Goal: Information Seeking & Learning: Learn about a topic

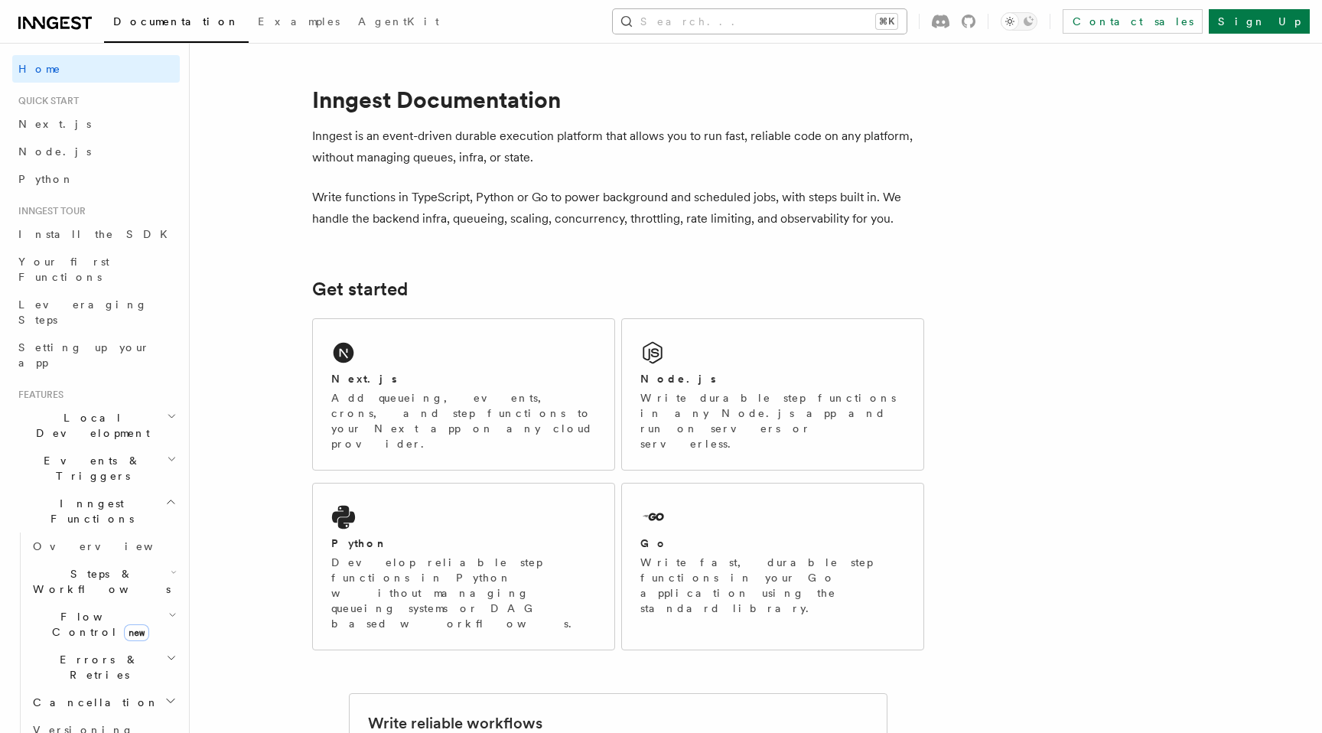
click at [797, 18] on button "Search... ⌘K" at bounding box center [760, 21] width 294 height 24
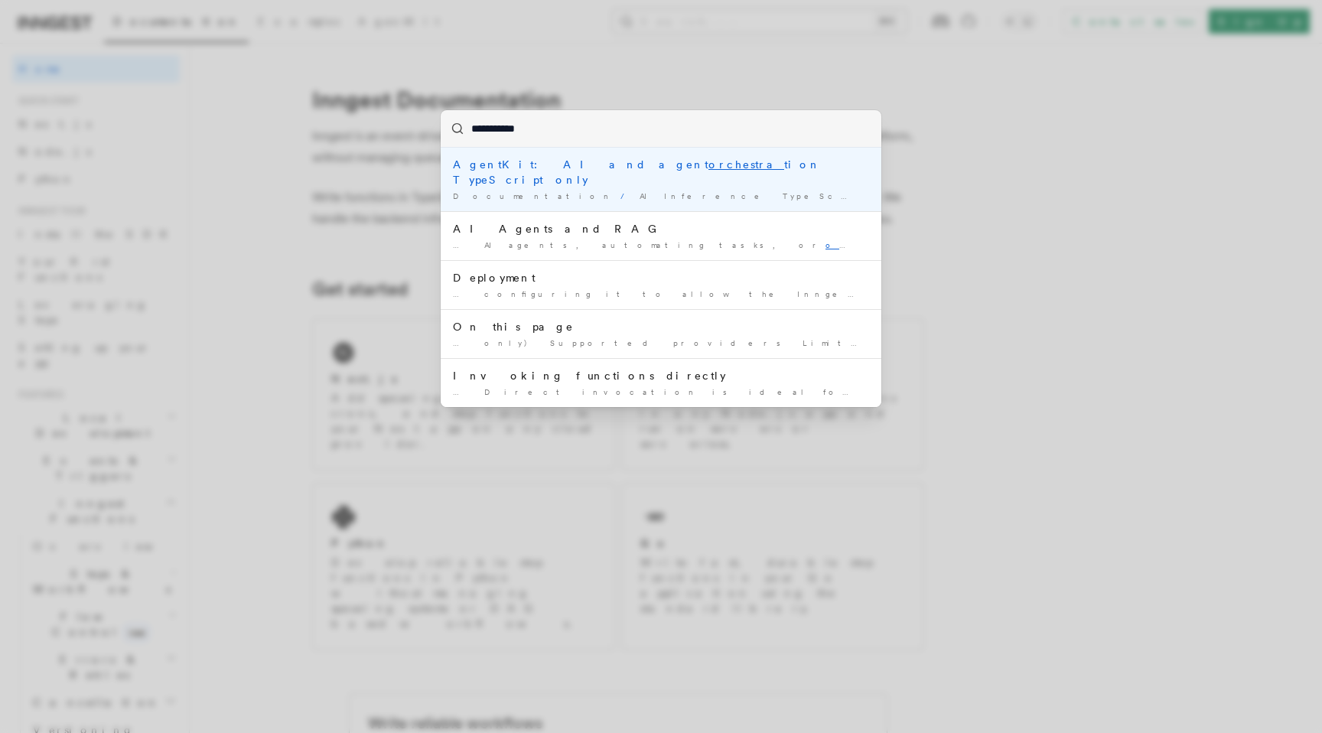
type input "**********"
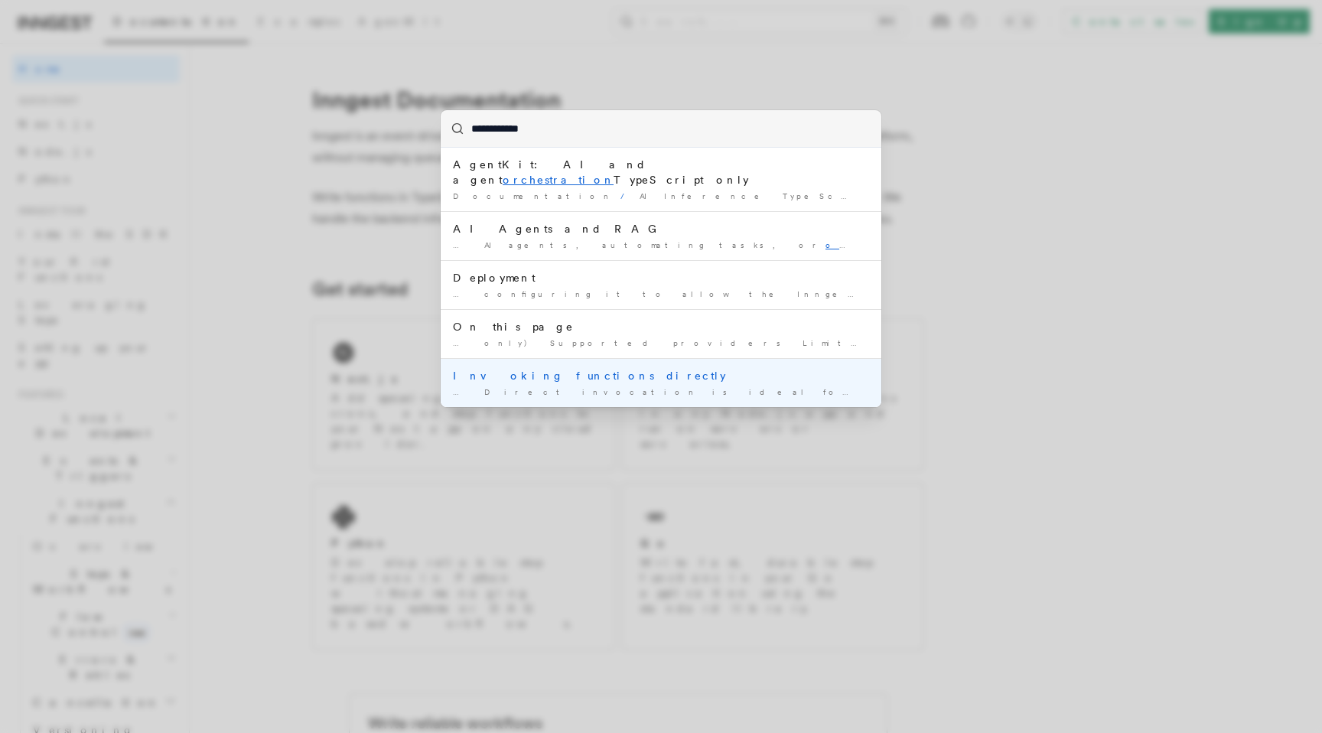
click at [566, 368] on div "Invoking functions directly" at bounding box center [661, 375] width 416 height 15
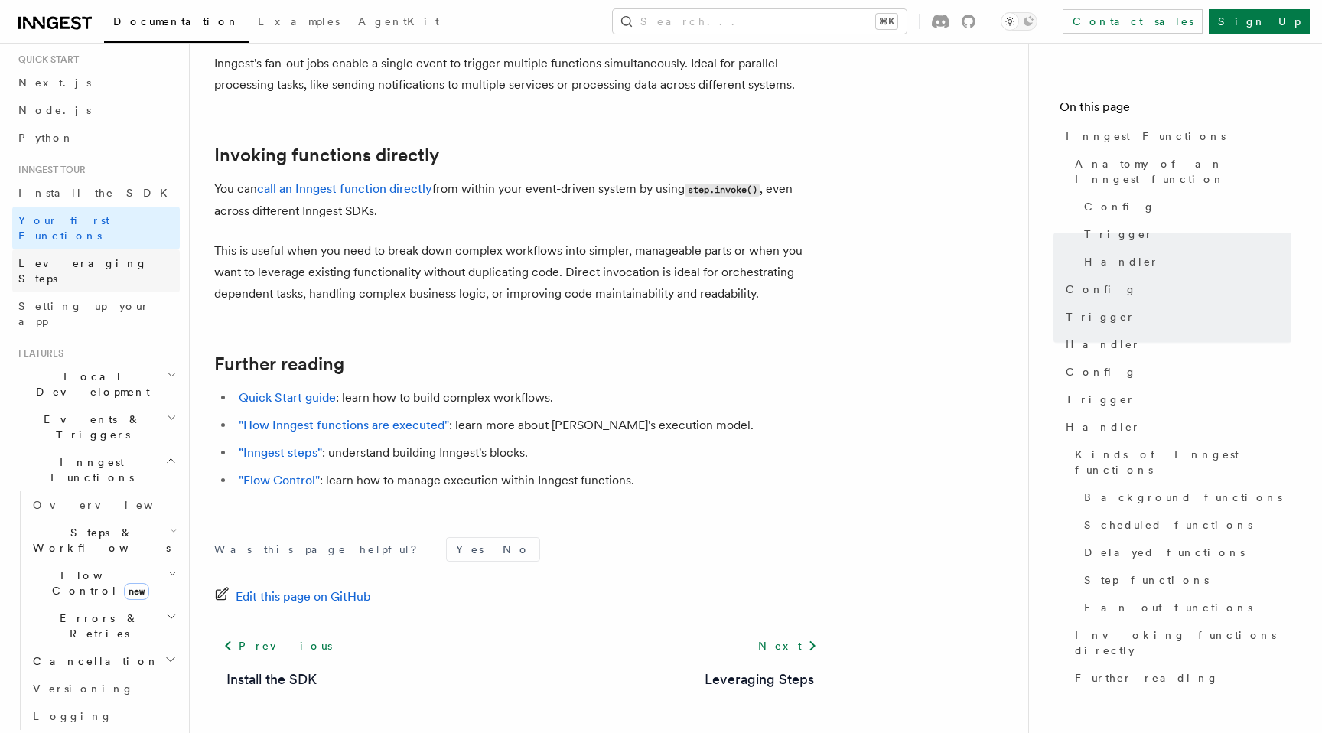
scroll to position [43, 0]
click at [46, 517] on h2 "Steps & Workflows" at bounding box center [103, 538] width 153 height 43
click at [94, 594] on span "Function steps" at bounding box center [106, 601] width 118 height 15
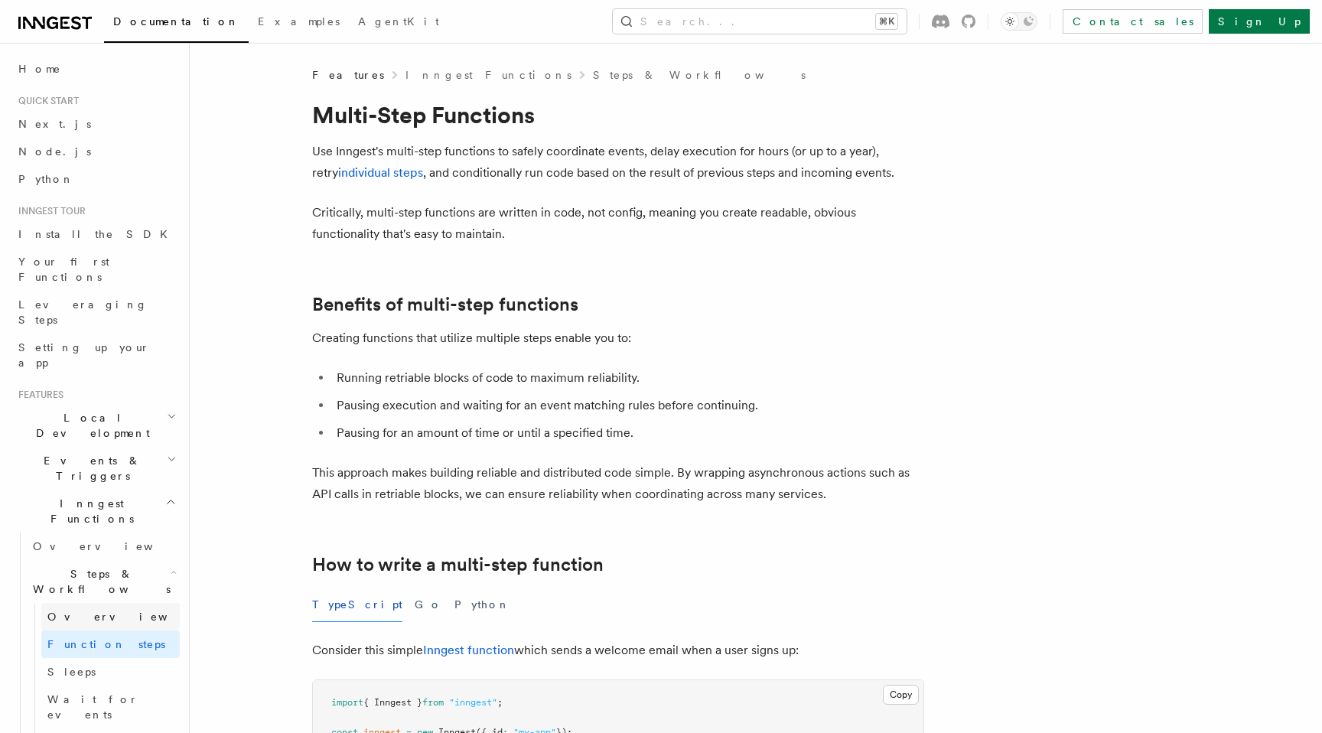
click at [109, 603] on link "Overview" at bounding box center [110, 617] width 138 height 28
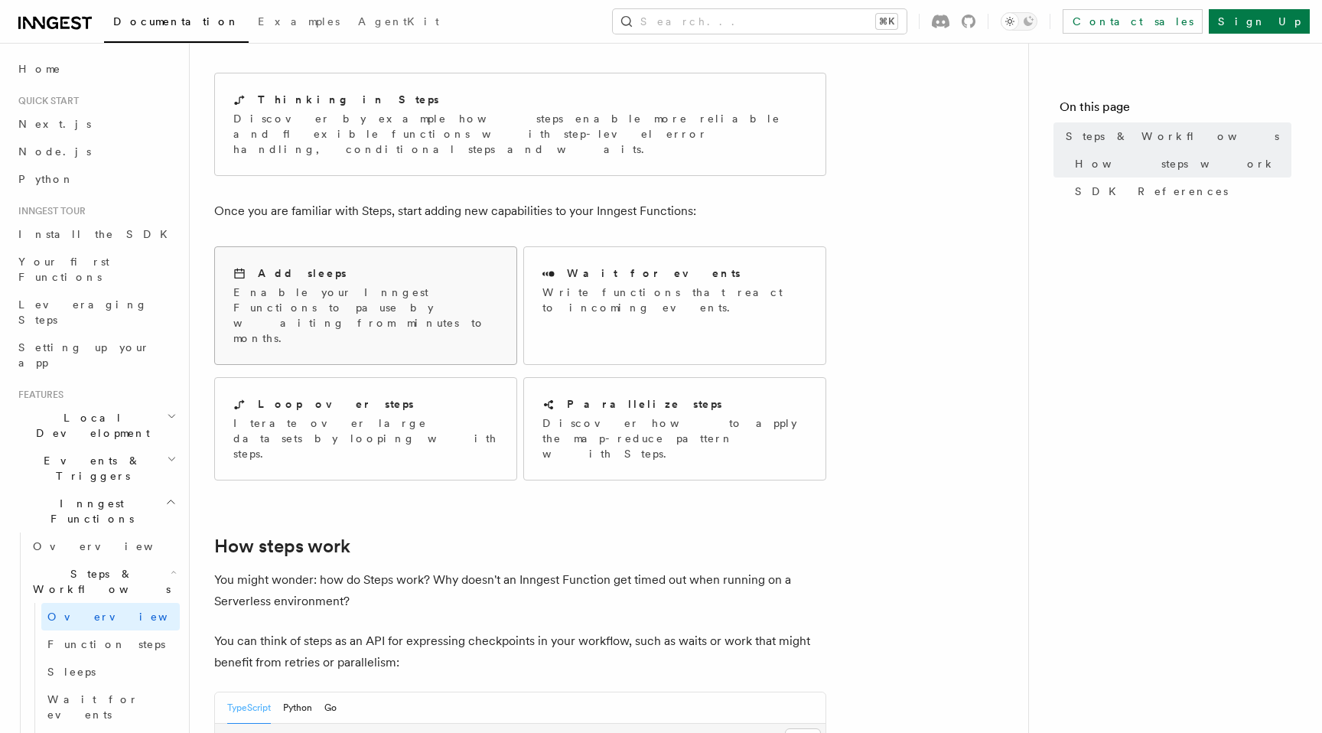
scroll to position [141, 0]
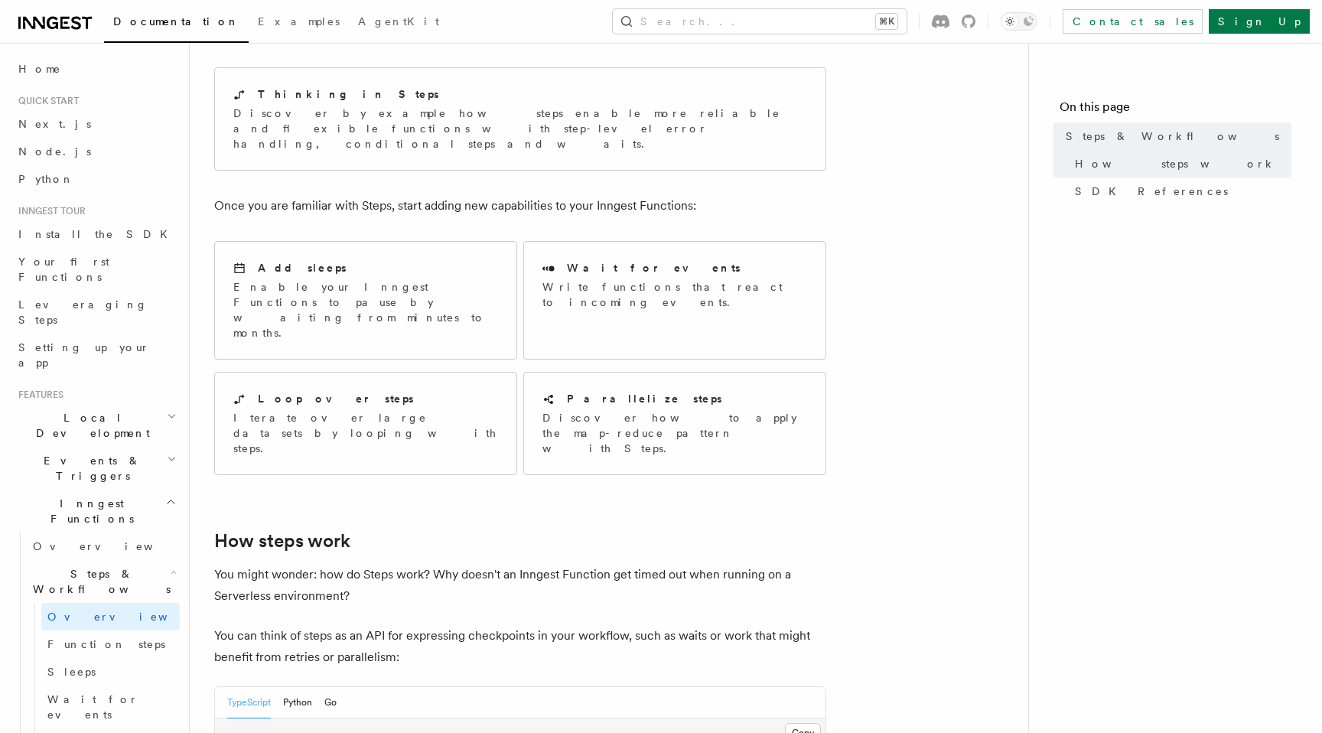
click at [49, 453] on span "Events & Triggers" at bounding box center [89, 468] width 155 height 31
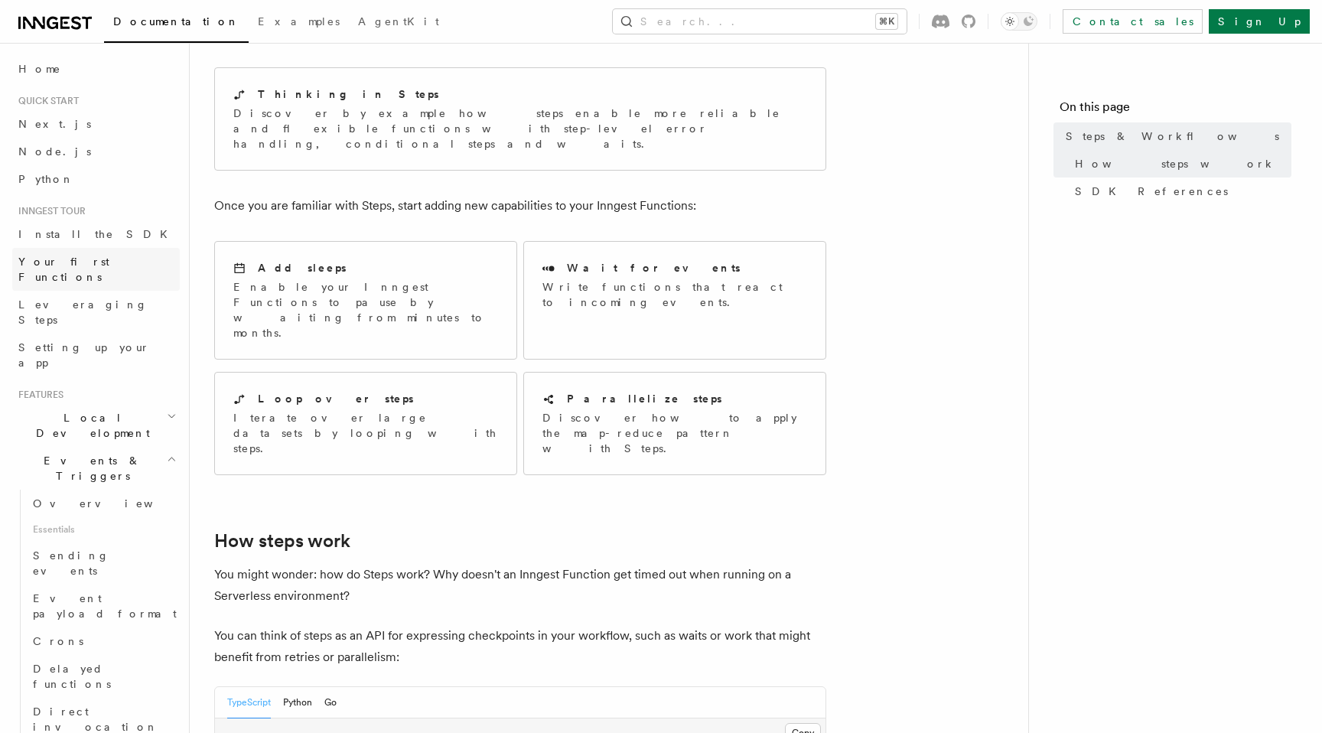
click at [72, 269] on span "Your first Functions" at bounding box center [98, 269] width 161 height 31
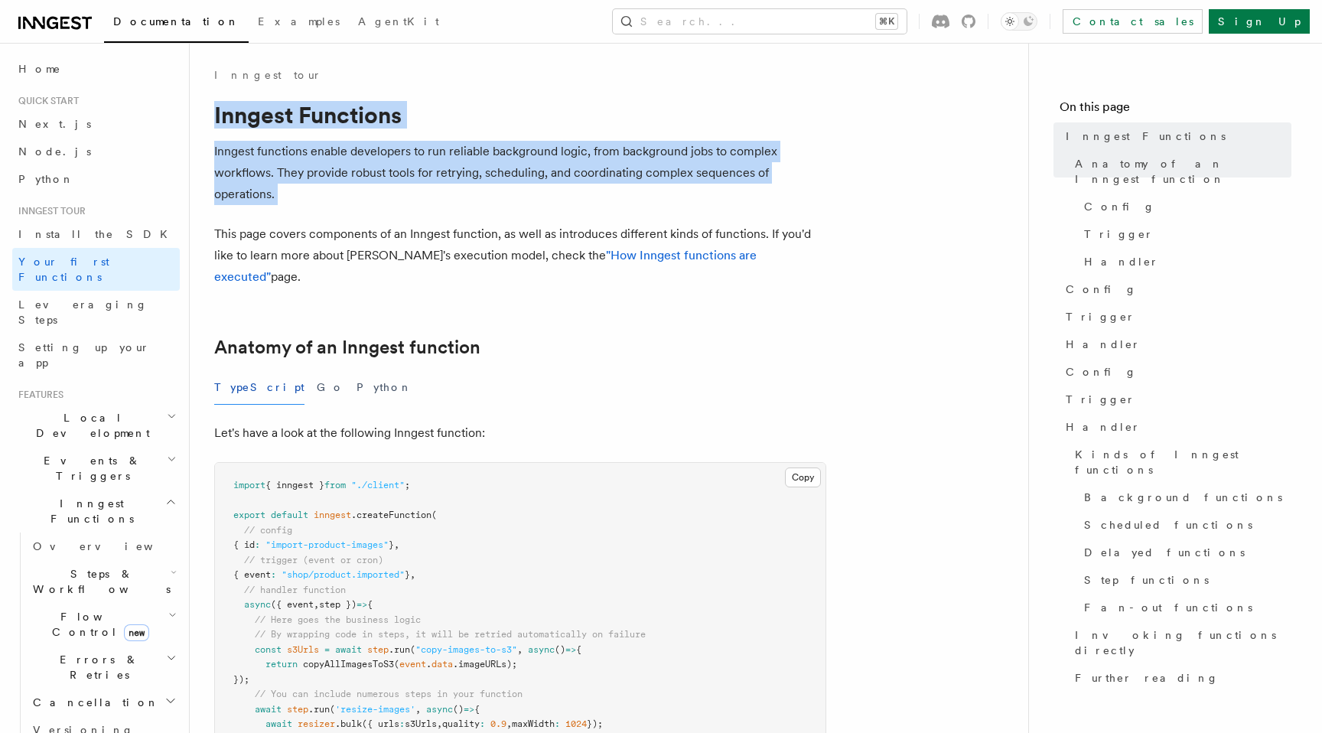
drag, startPoint x: 213, startPoint y: 122, endPoint x: 260, endPoint y: 224, distance: 112.0
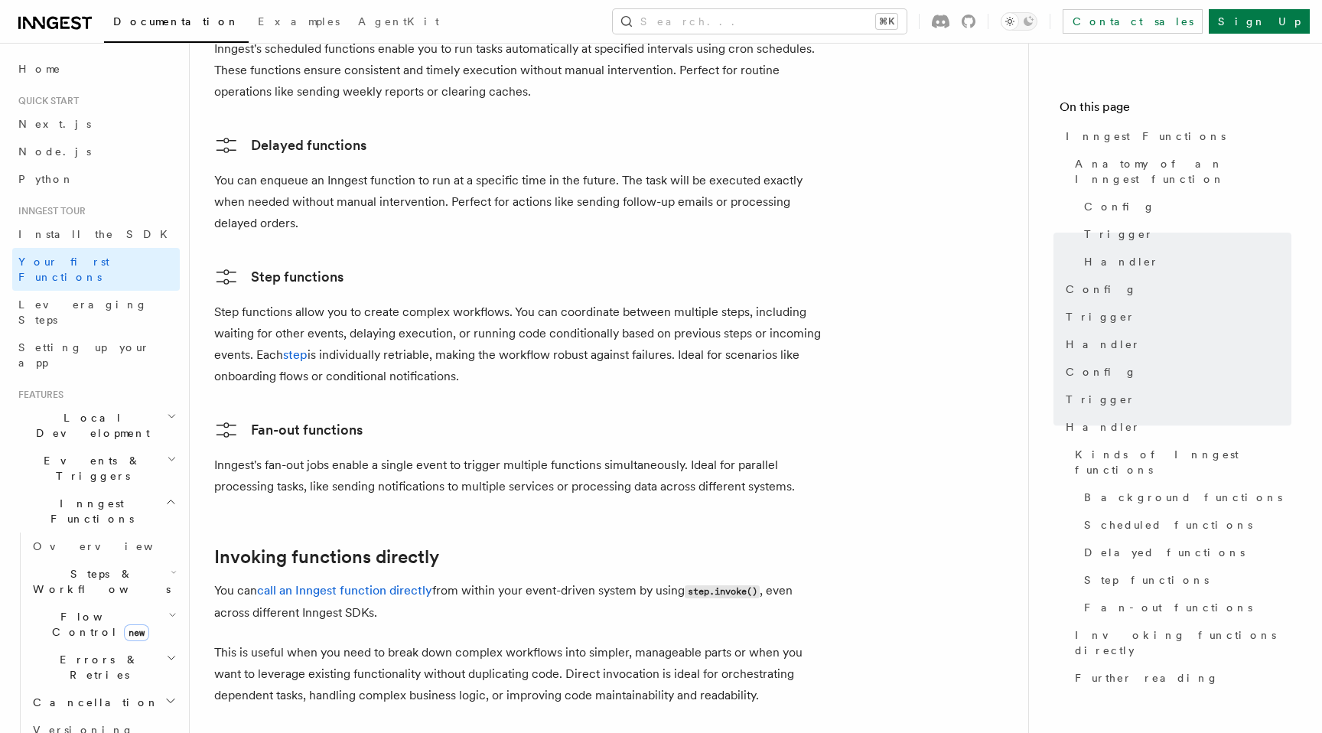
scroll to position [3021, 0]
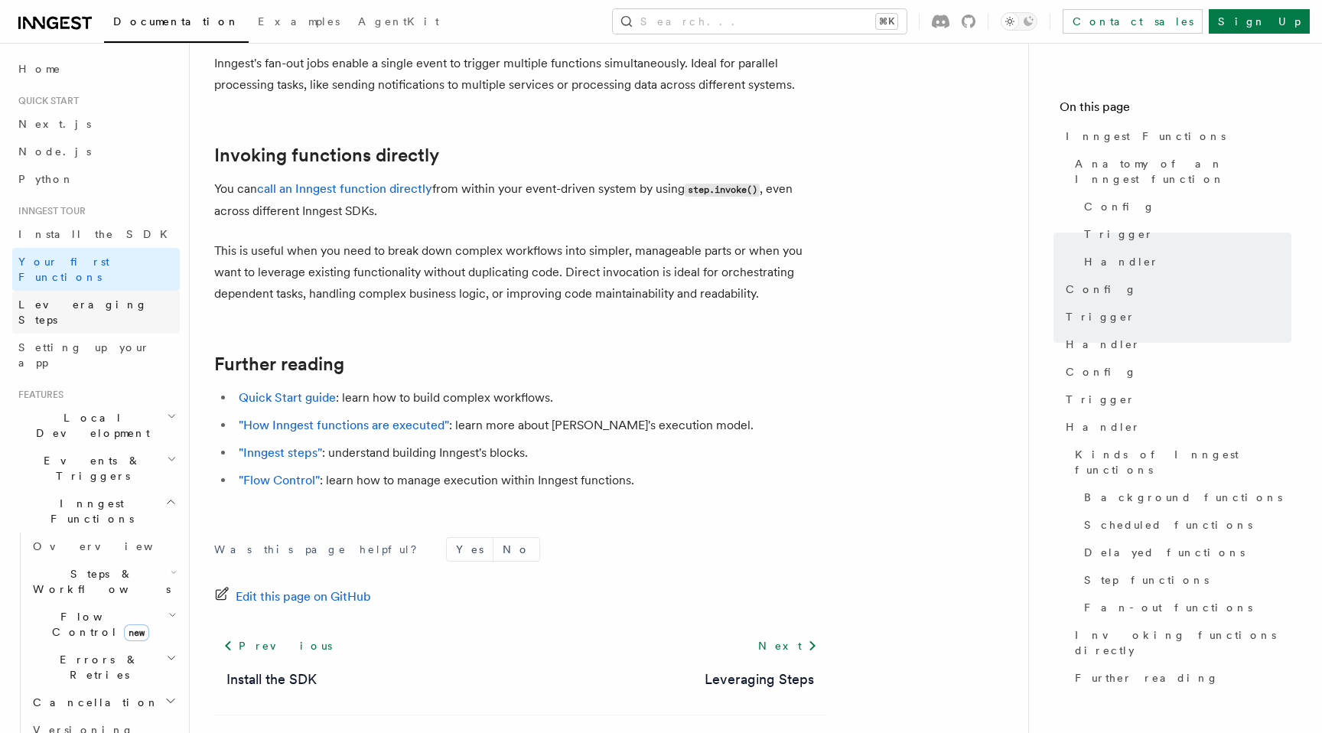
click at [70, 298] on span "Leveraging Steps" at bounding box center [82, 312] width 129 height 28
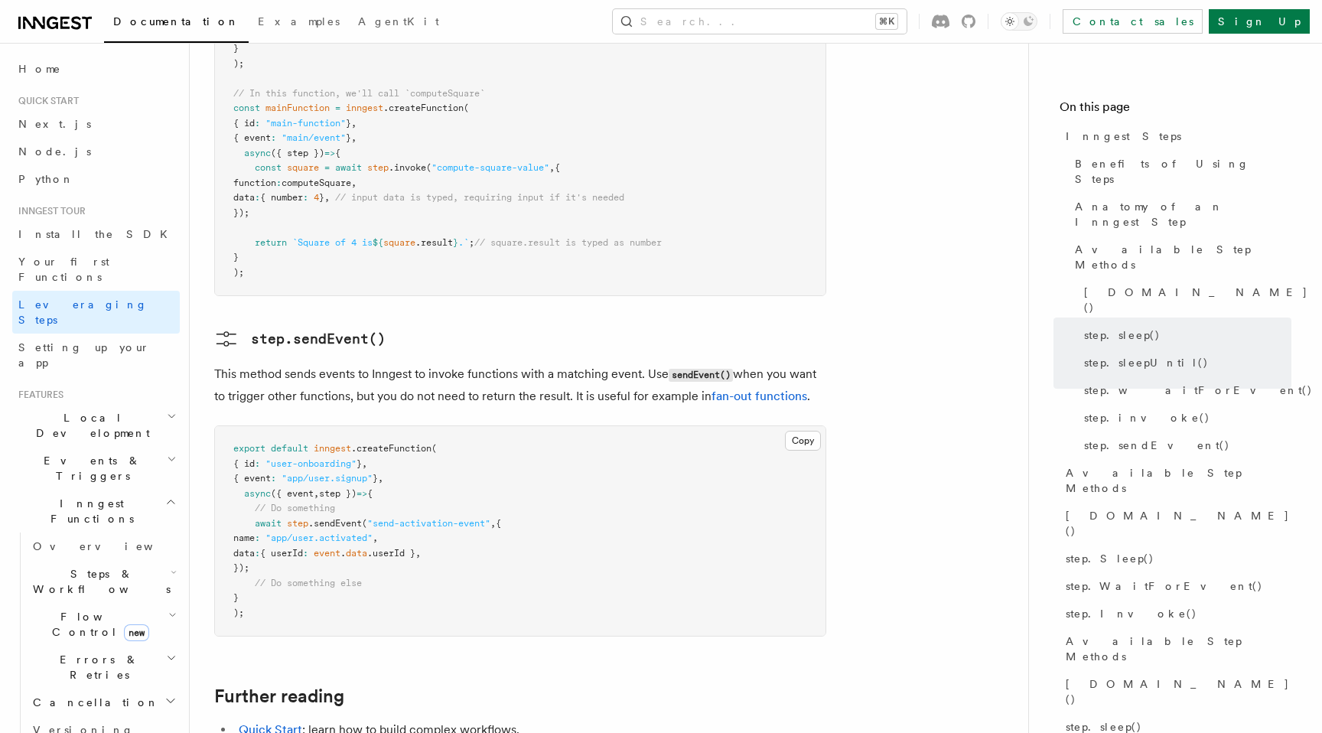
scroll to position [3168, 0]
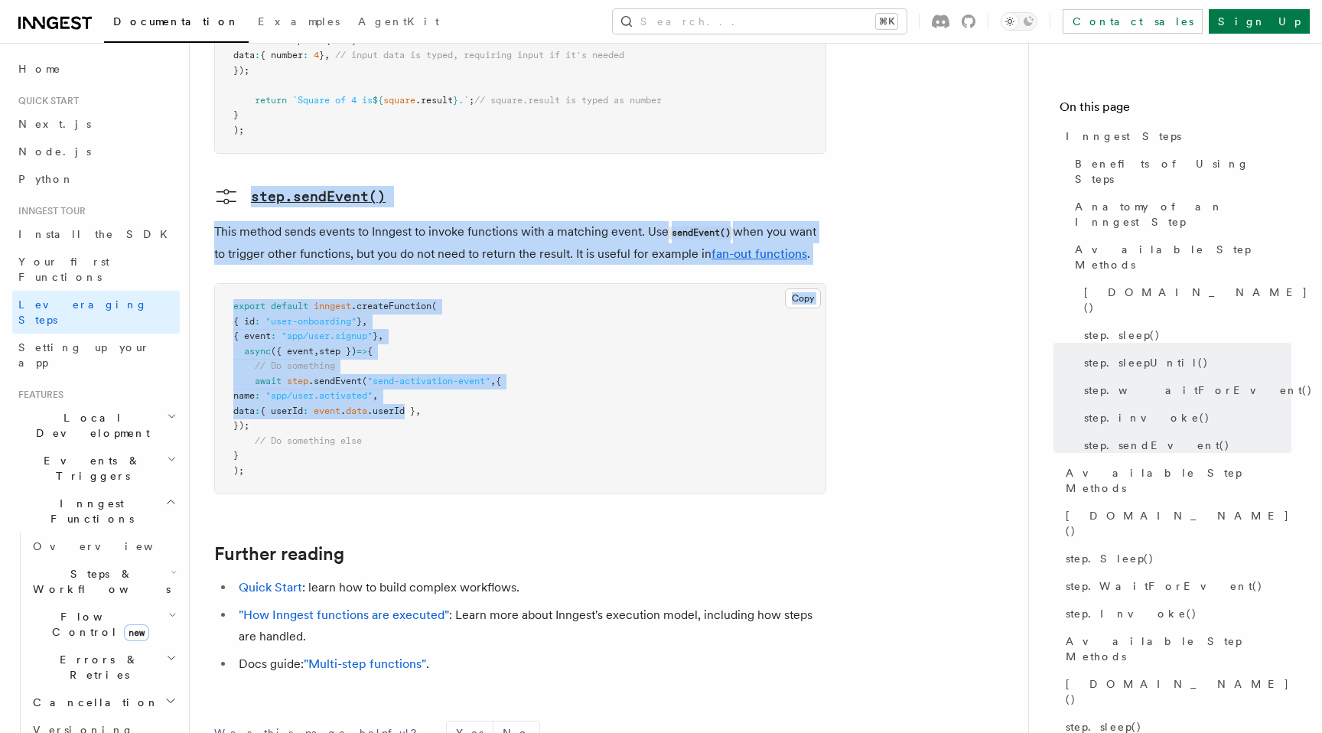
drag, startPoint x: 249, startPoint y: 73, endPoint x: 450, endPoint y: 314, distance: 312.9
click at [415, 375] on pre "export default inngest .createFunction ( { id : "user-onboarding" } , { event :…" at bounding box center [520, 389] width 611 height 210
copy article "step.sendEvent() This method sends events to Inngest to invoke functions with a…"
click at [275, 543] on link "Further reading" at bounding box center [279, 553] width 130 height 21
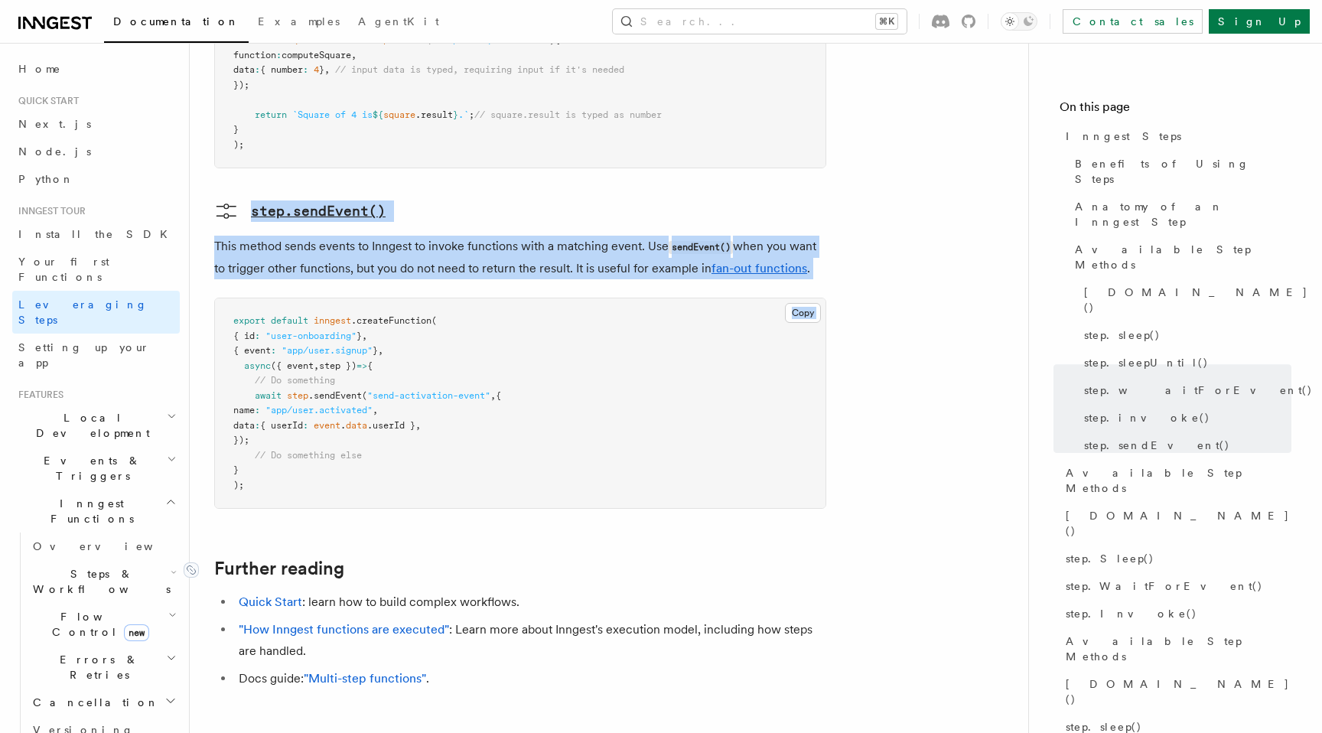
scroll to position [3143, 0]
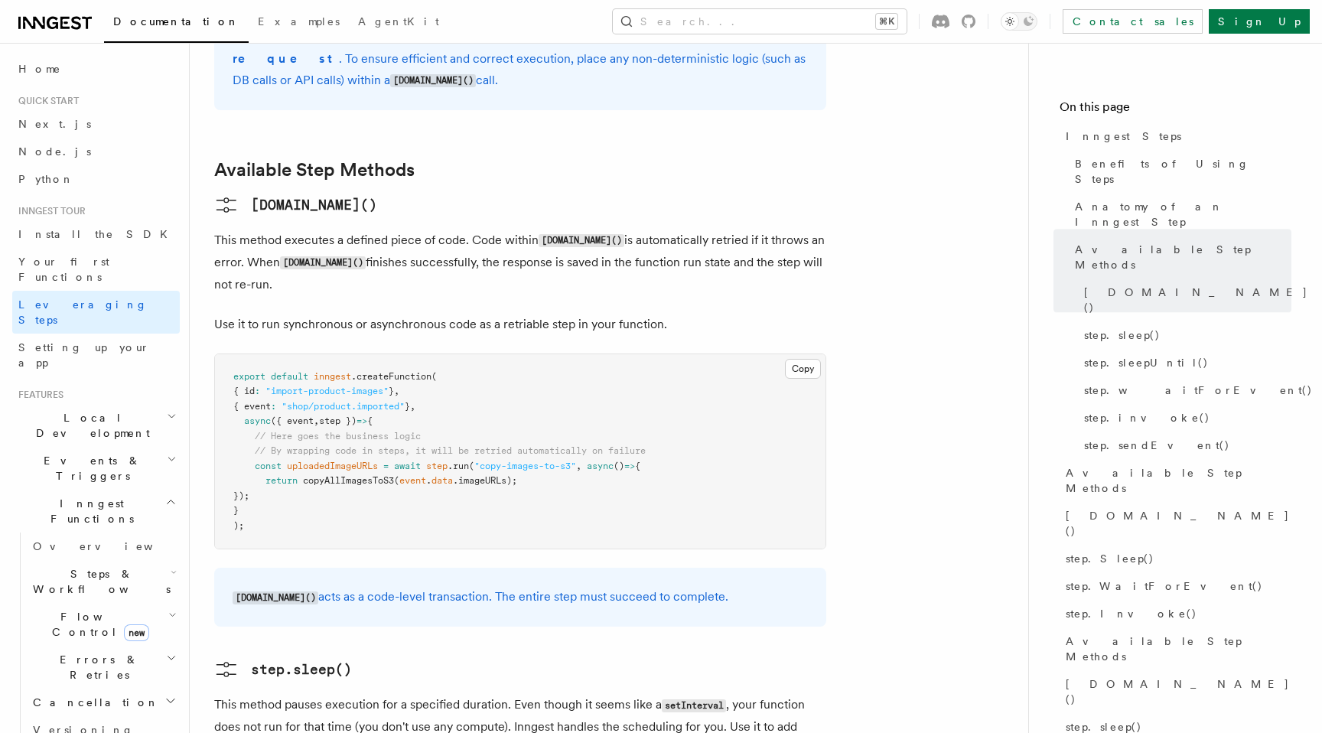
scroll to position [1037, 0]
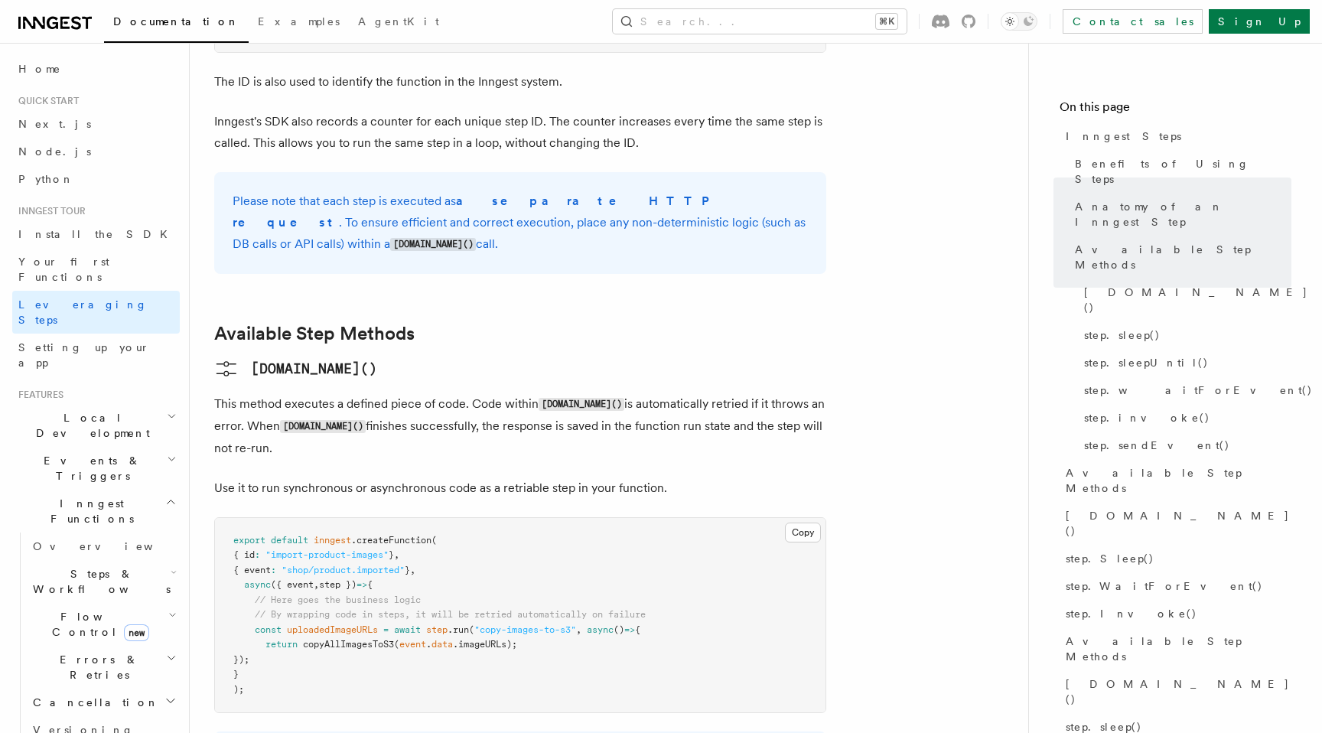
click at [353, 393] on p "This method executes a defined piece of code. Code within step.run() is automat…" at bounding box center [520, 426] width 612 height 66
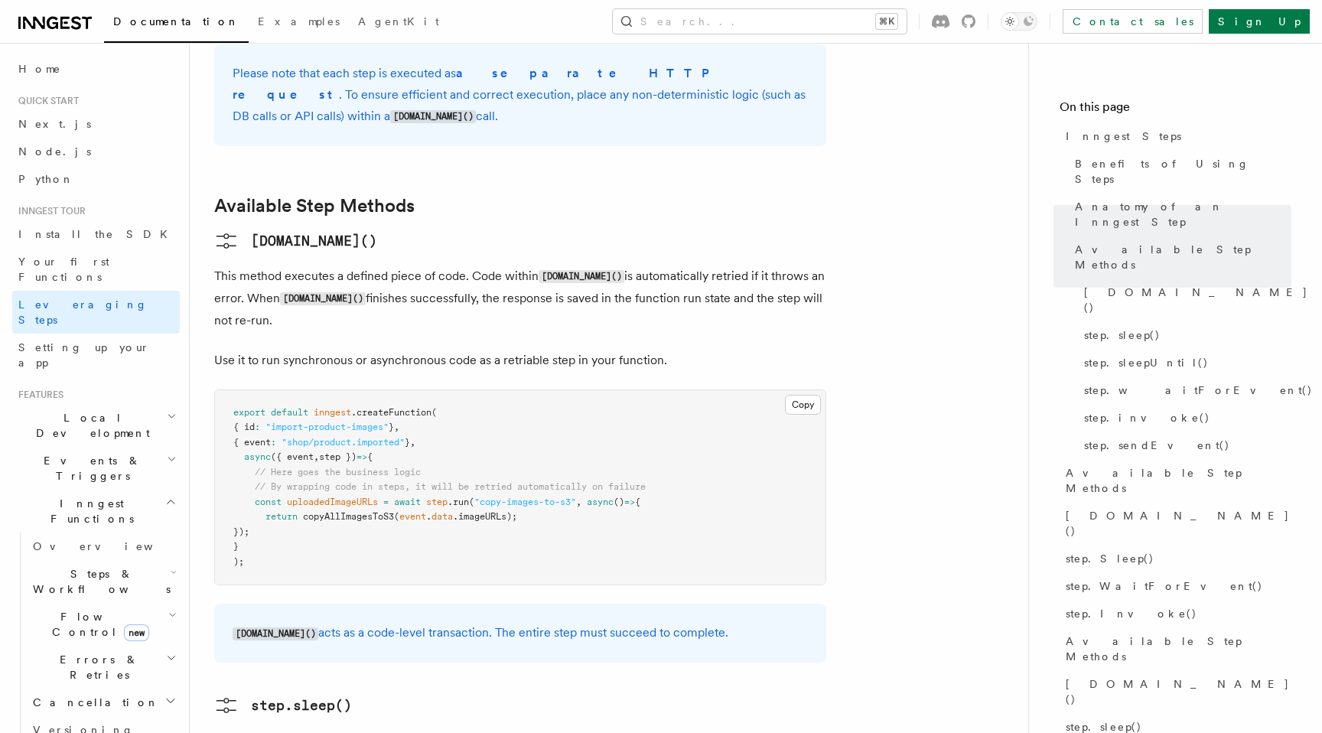
scroll to position [1164, 0]
